Goal: Information Seeking & Learning: Learn about a topic

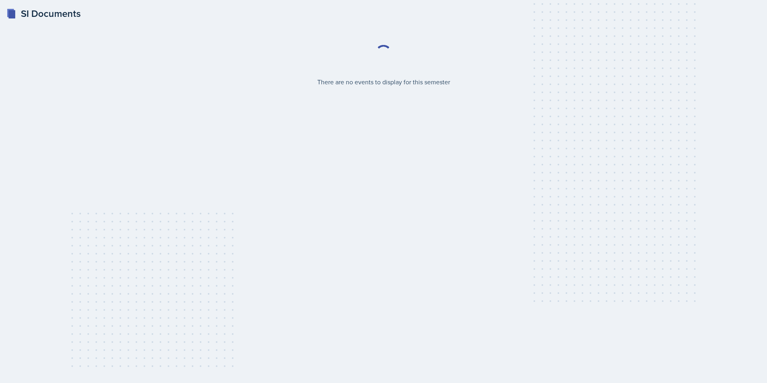
select select "2bed604d-1099-4043-b1bc-2365e8740244"
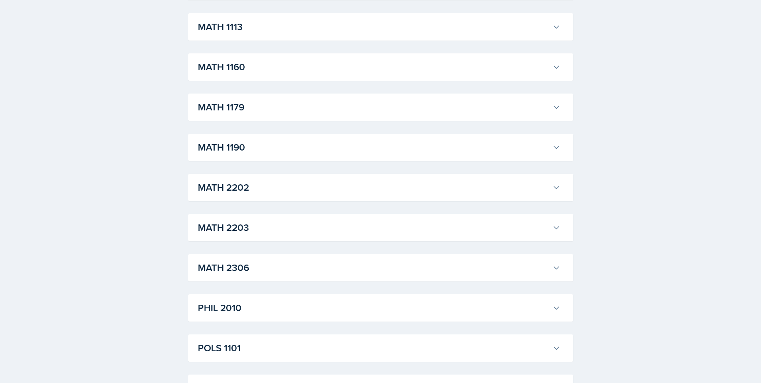
scroll to position [851, 0]
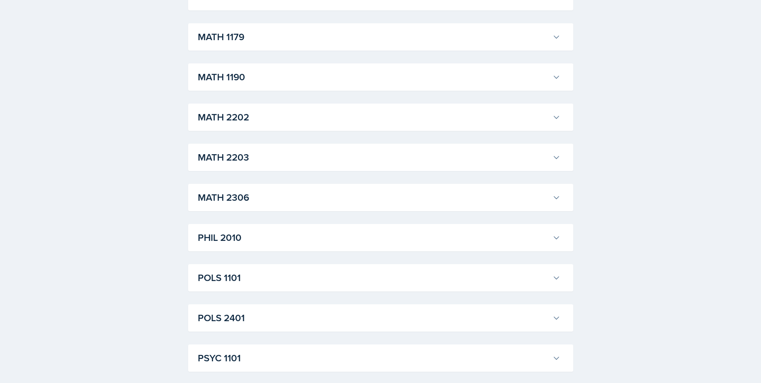
click at [338, 203] on h3 "MATH 2306" at bounding box center [373, 197] width 351 height 14
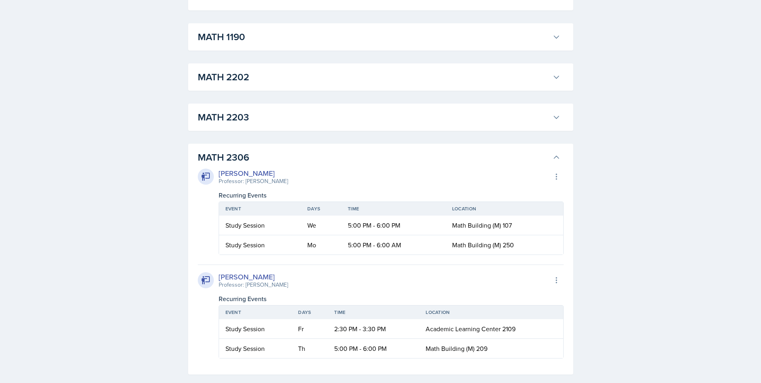
click at [411, 163] on h3 "MATH 2306" at bounding box center [373, 157] width 351 height 14
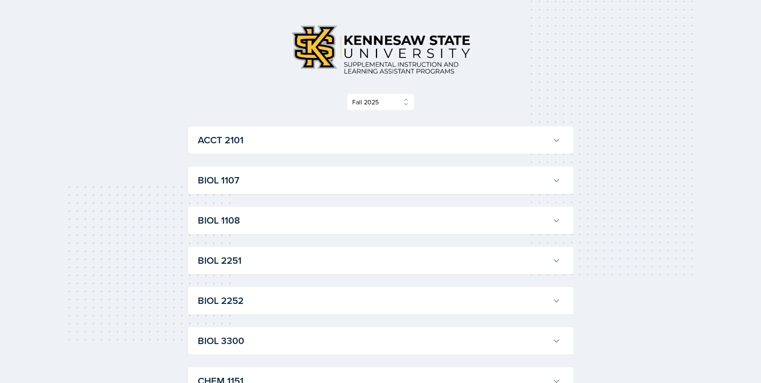
scroll to position [120, 0]
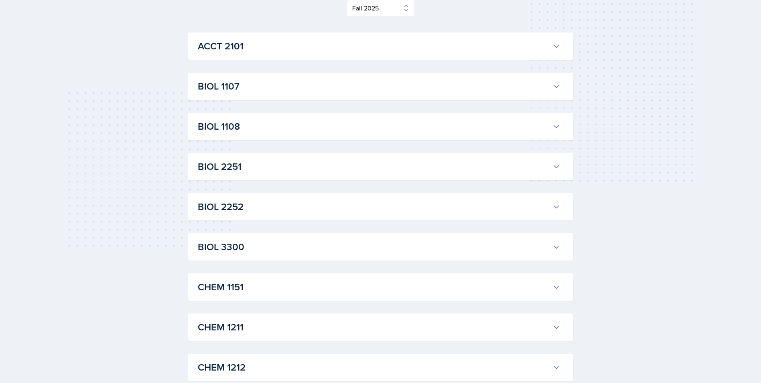
click at [350, 91] on h3 "BIOL 1107" at bounding box center [373, 86] width 351 height 14
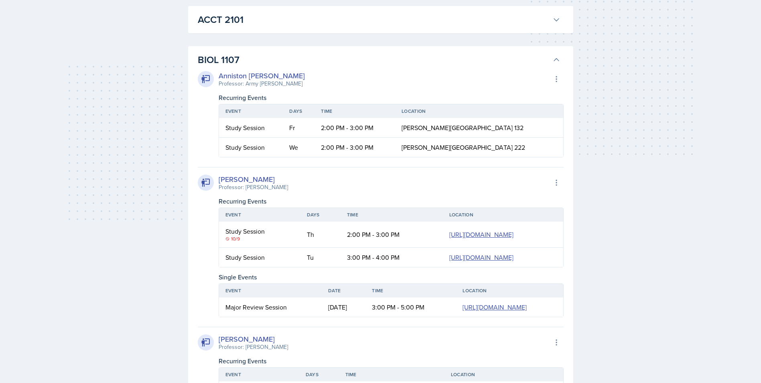
scroll to position [160, 0]
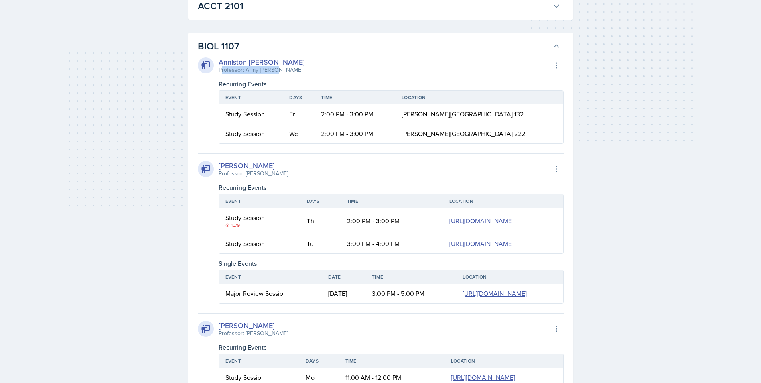
drag, startPoint x: 220, startPoint y: 69, endPoint x: 282, endPoint y: 72, distance: 61.4
click at [282, 72] on div "Anniston [PERSON_NAME] Professor: Army [PERSON_NAME] Export to Google Calendar" at bounding box center [381, 66] width 366 height 18
drag, startPoint x: 282, startPoint y: 72, endPoint x: 271, endPoint y: 64, distance: 13.5
click at [269, 65] on div "Anniston [PERSON_NAME]" at bounding box center [262, 62] width 86 height 11
drag, startPoint x: 284, startPoint y: 59, endPoint x: 219, endPoint y: 65, distance: 65.7
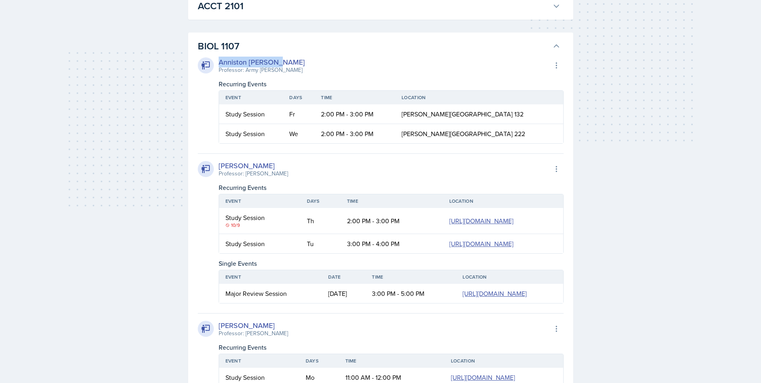
click at [219, 65] on div "Anniston [PERSON_NAME] Professor: Army [PERSON_NAME] Export to Google Calendar" at bounding box center [381, 66] width 366 height 18
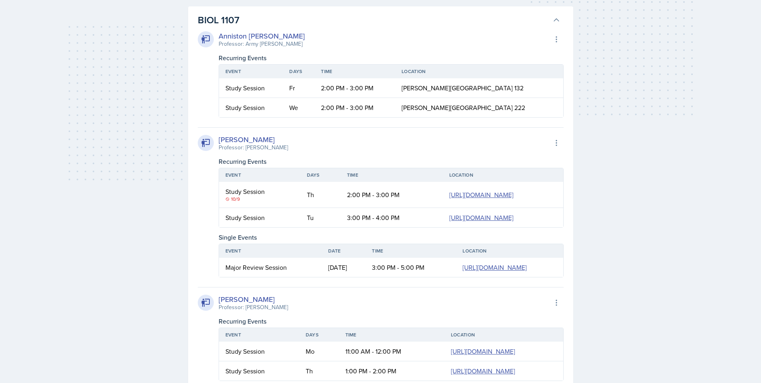
scroll to position [201, 0]
